Goal: Information Seeking & Learning: Learn about a topic

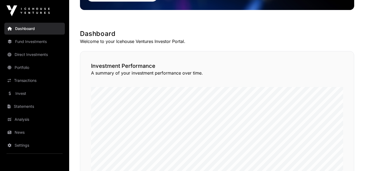
scroll to position [81, 0]
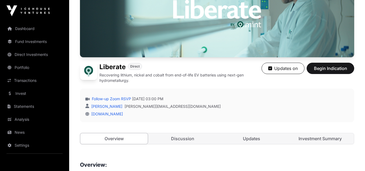
scroll to position [77, 0]
click at [205, 138] on link "Discussion" at bounding box center [183, 138] width 68 height 11
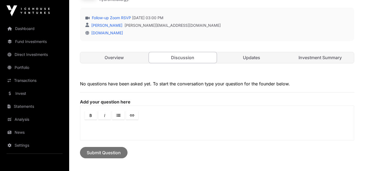
scroll to position [158, 0]
click at [261, 60] on link "Updates" at bounding box center [252, 57] width 68 height 11
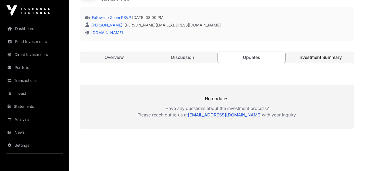
click at [316, 58] on link "Investment Summary" at bounding box center [320, 57] width 68 height 11
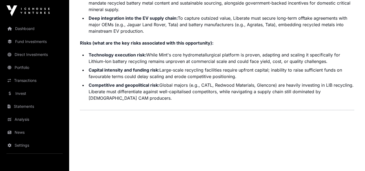
scroll to position [1330, 0]
